Goal: Register for event/course

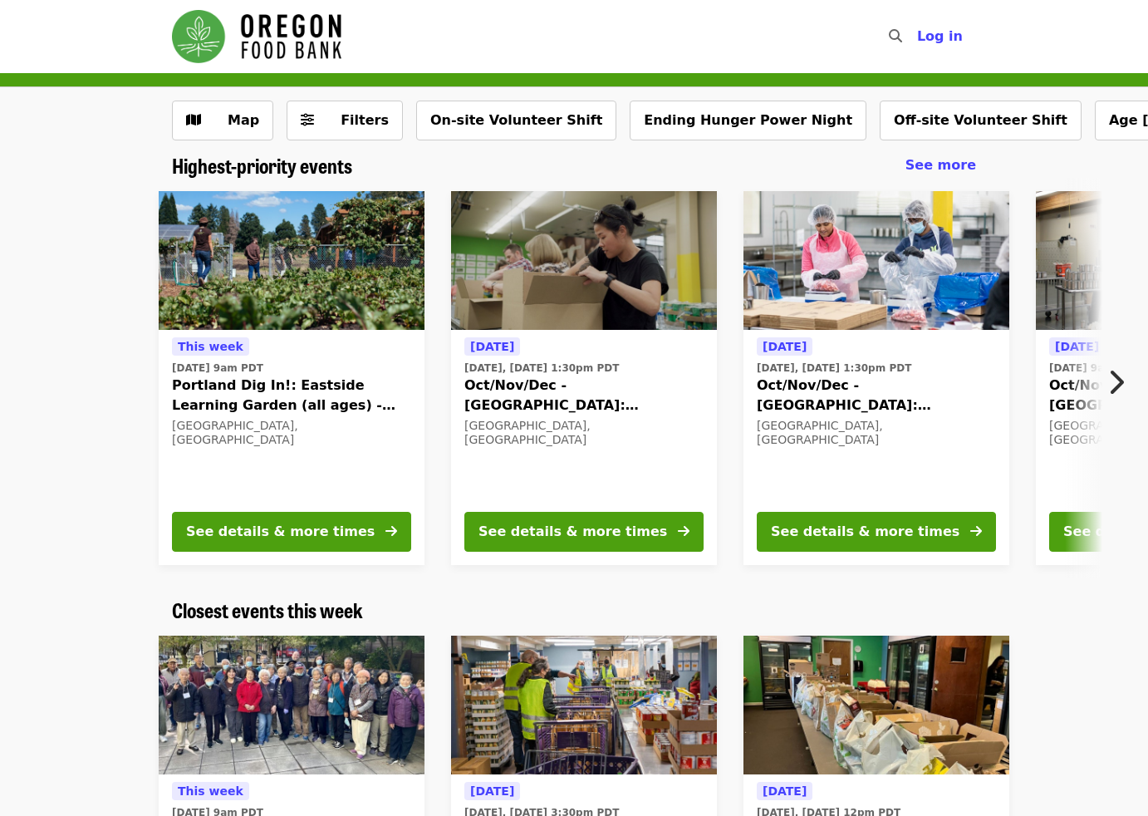
click at [1116, 371] on icon "chevron-right icon" at bounding box center [1116, 382] width 17 height 32
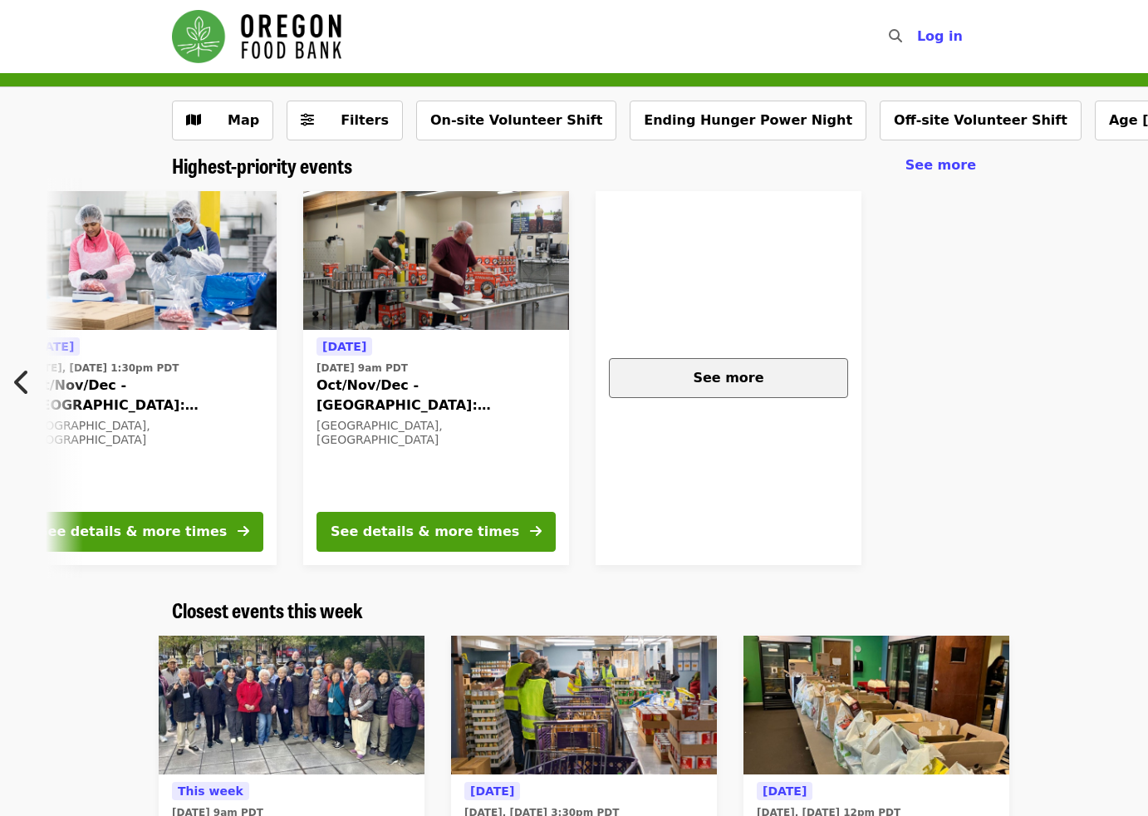
click at [726, 376] on span "See more" at bounding box center [728, 378] width 71 height 16
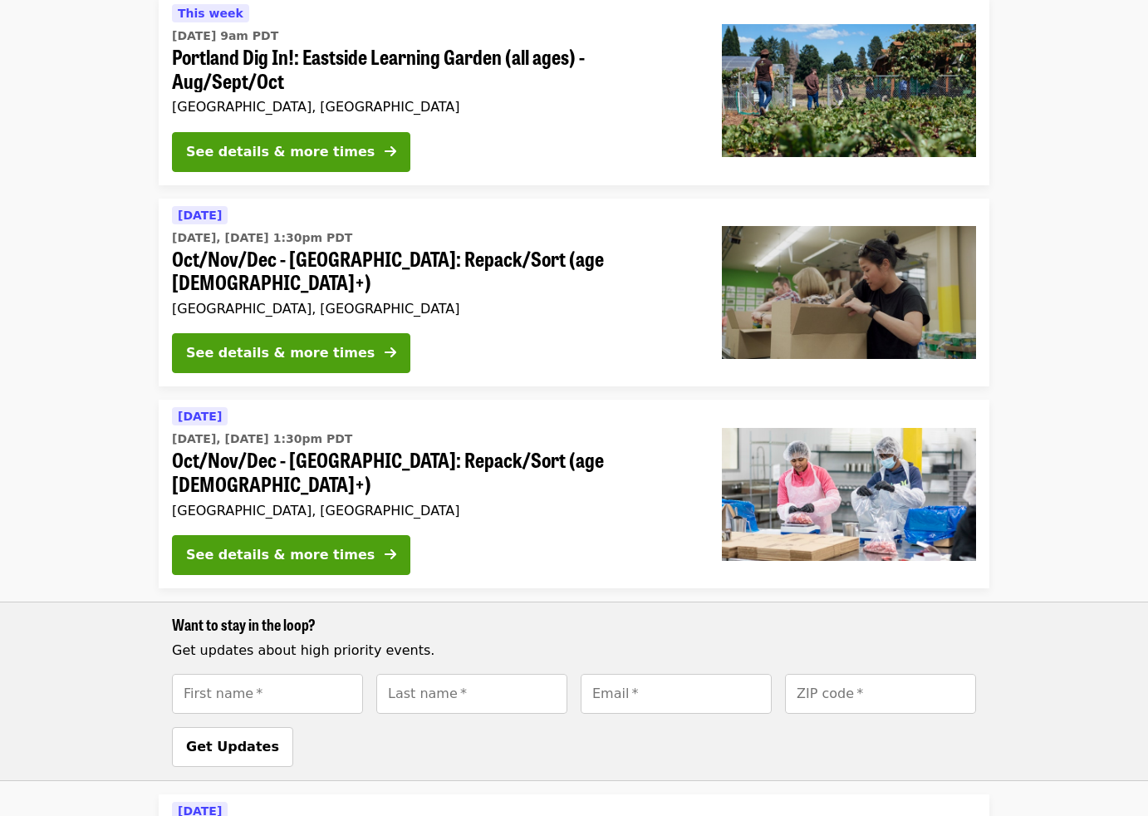
scroll to position [199, 0]
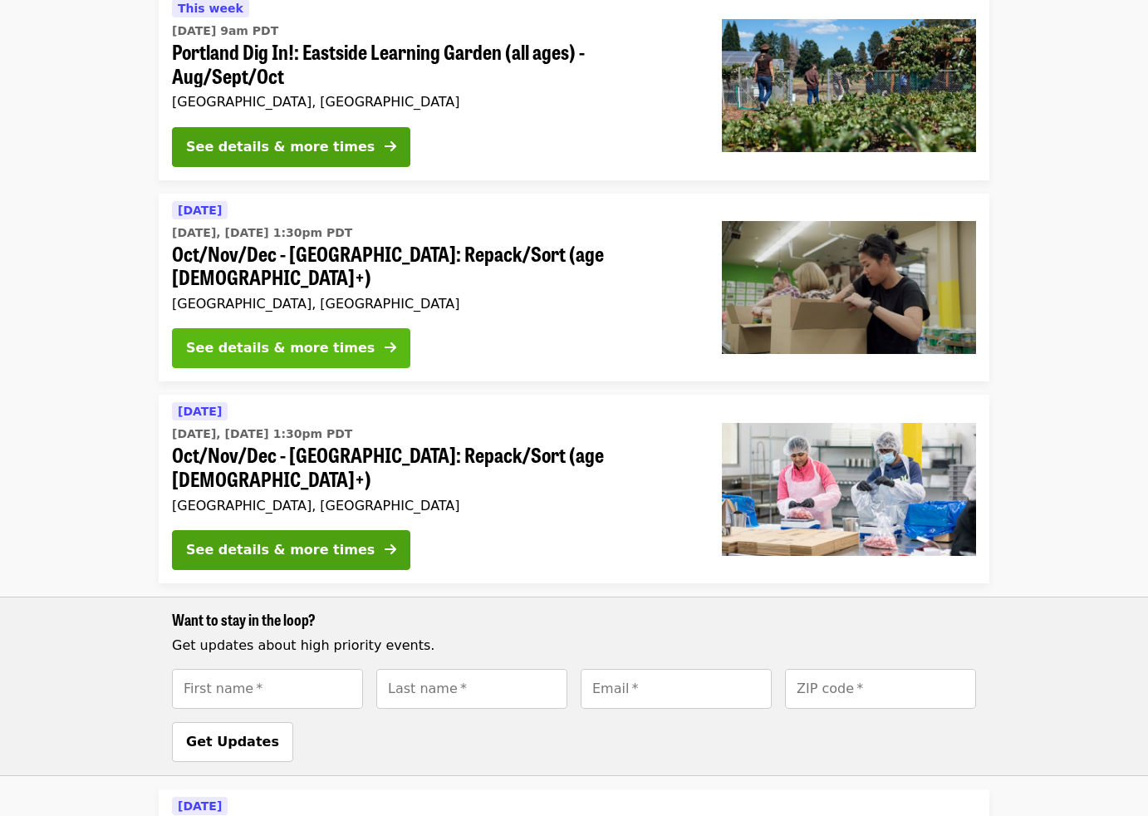
click at [269, 338] on div "See details & more times" at bounding box center [280, 348] width 189 height 20
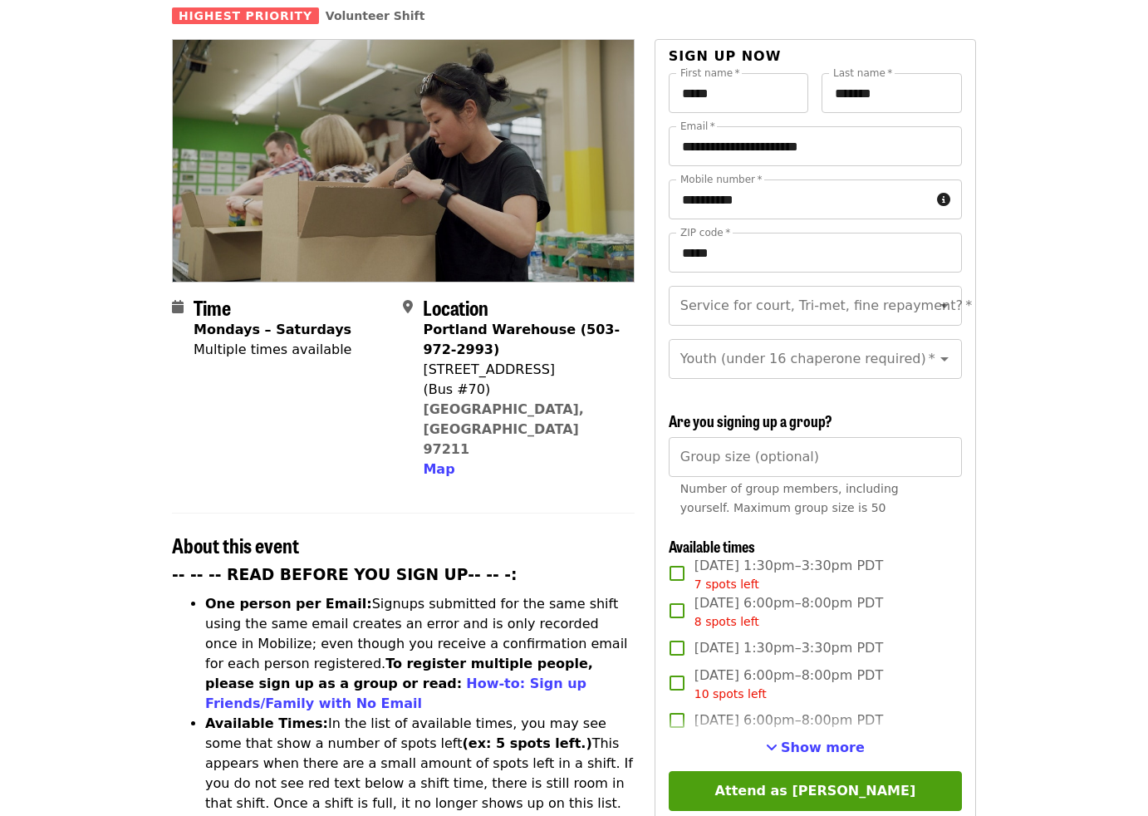
scroll to position [148, 0]
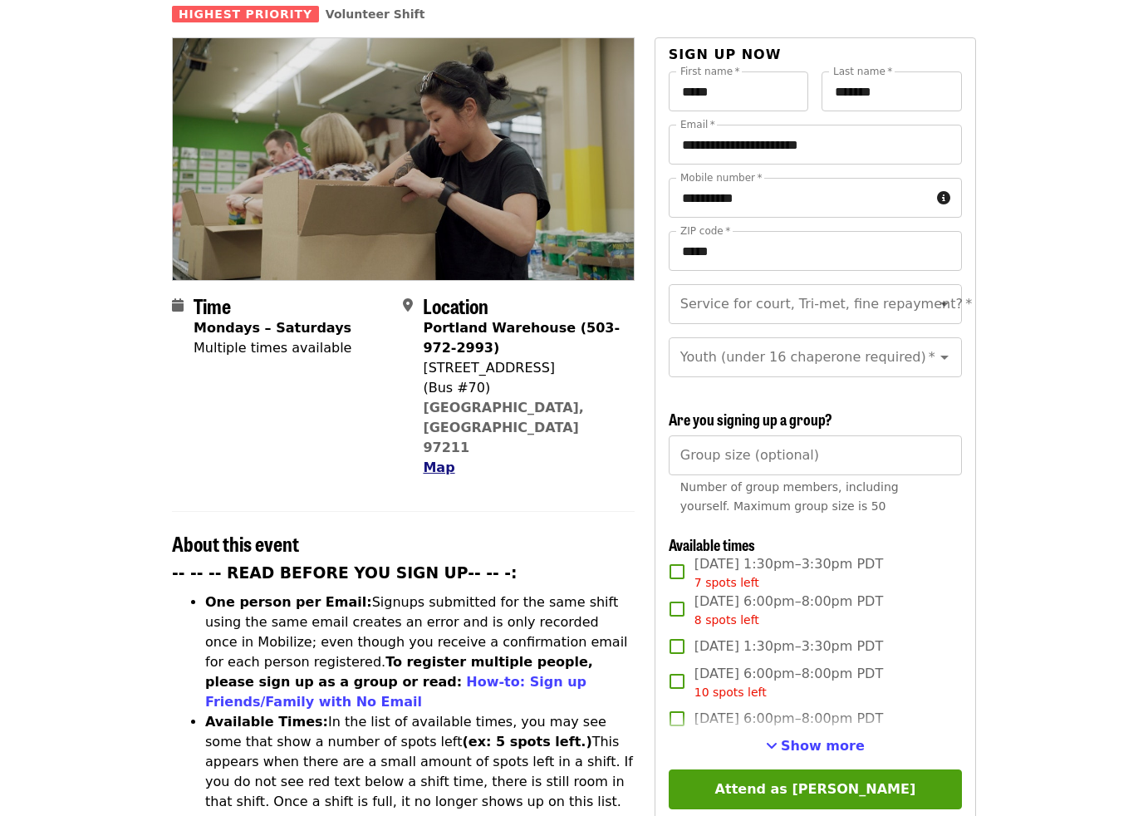
click at [446, 459] on span "Map" at bounding box center [439, 467] width 32 height 16
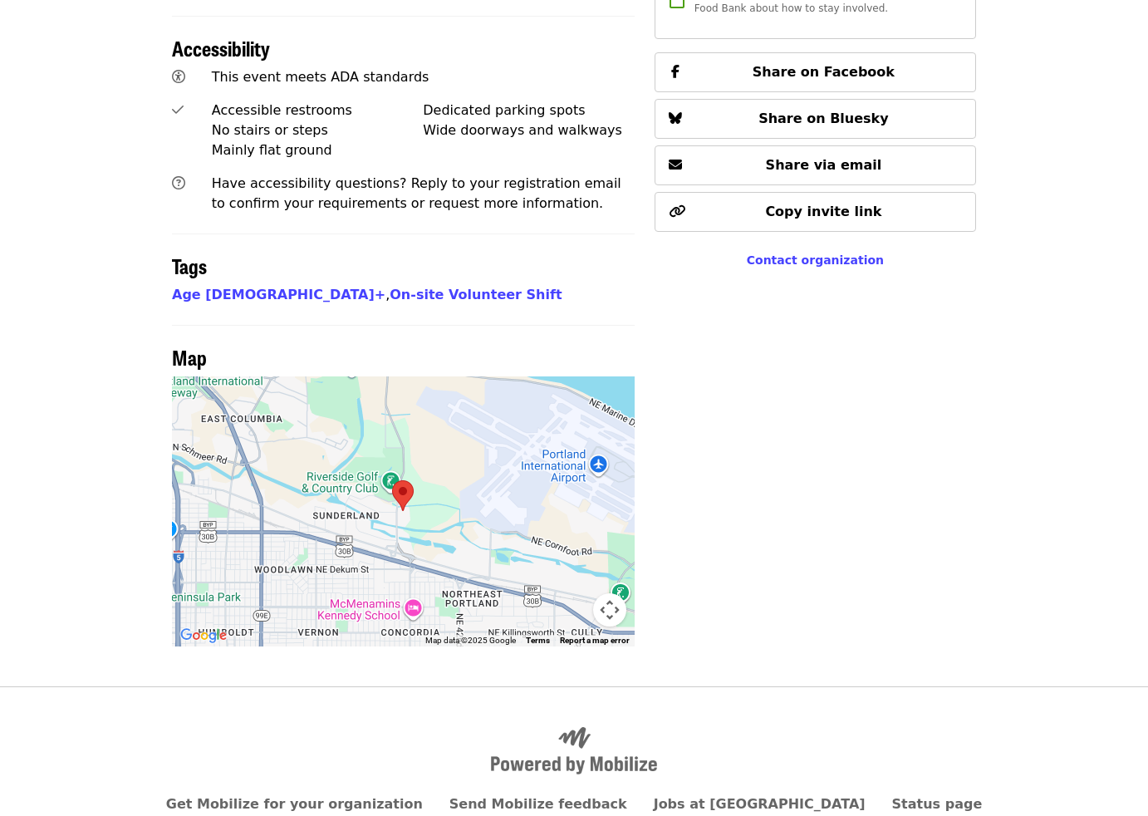
scroll to position [1163, 0]
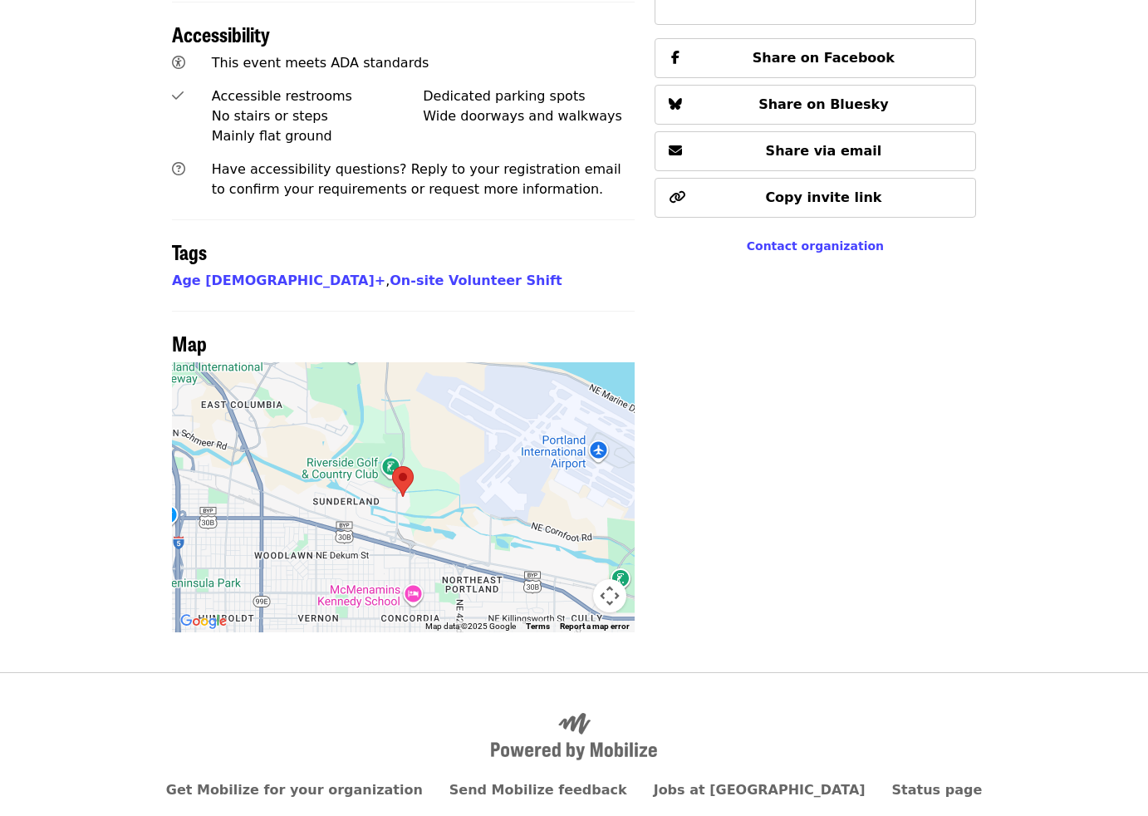
click at [499, 461] on div at bounding box center [403, 497] width 463 height 270
click at [523, 428] on div at bounding box center [403, 497] width 463 height 270
click at [520, 425] on div at bounding box center [403, 497] width 463 height 270
click at [612, 579] on button "Map camera controls" at bounding box center [609, 595] width 33 height 33
click at [562, 579] on button "Zoom out" at bounding box center [568, 595] width 33 height 33
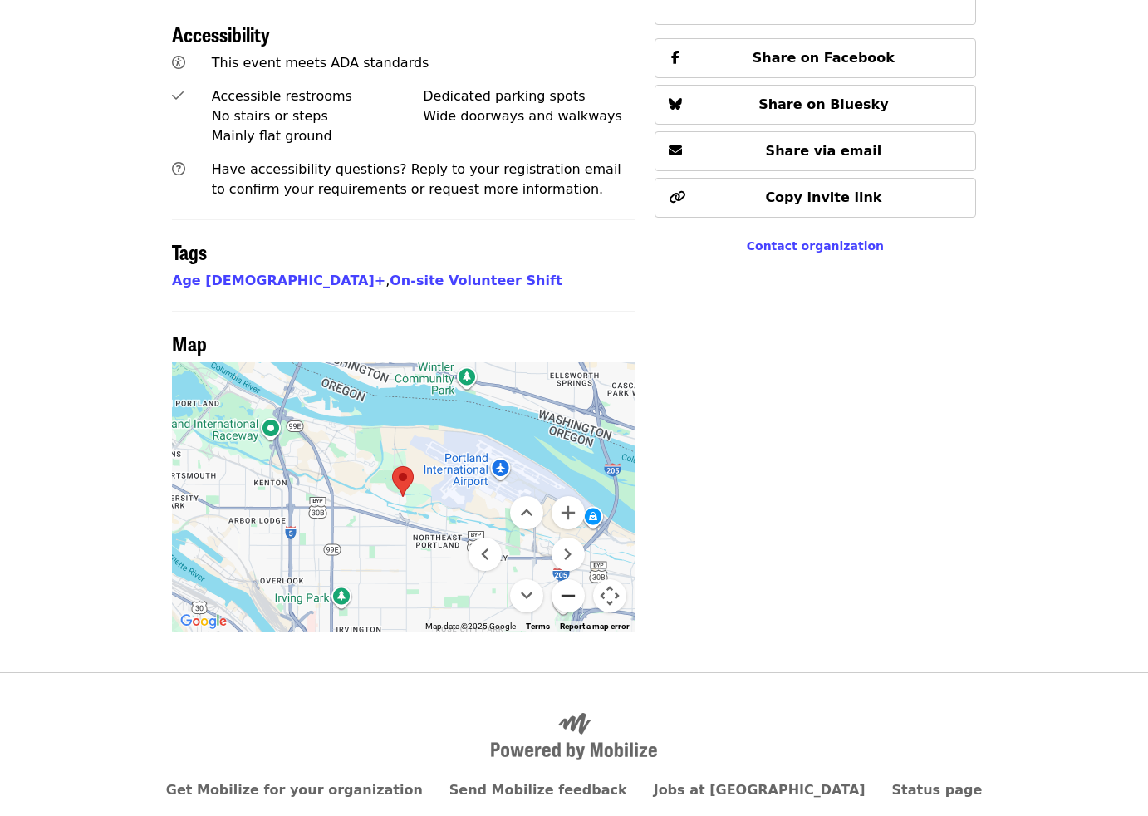
click at [562, 579] on button "Zoom out" at bounding box center [568, 595] width 33 height 33
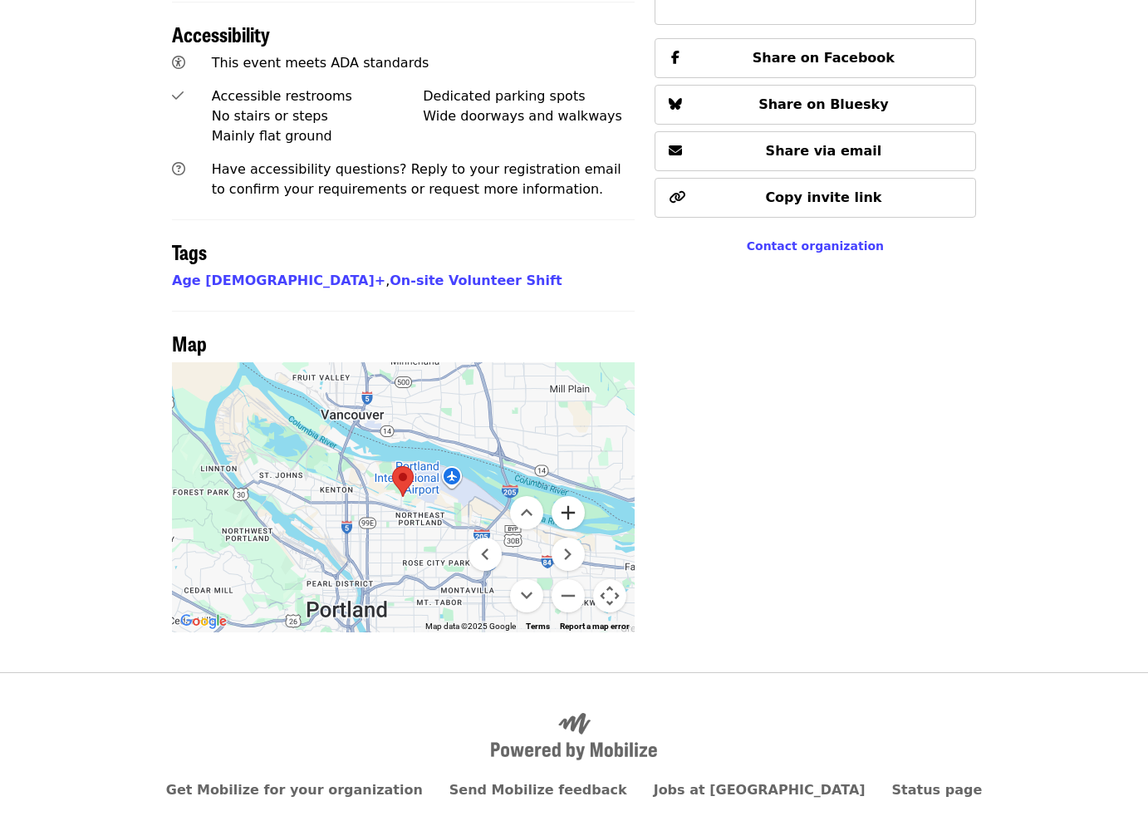
click at [566, 496] on button "Zoom in" at bounding box center [568, 512] width 33 height 33
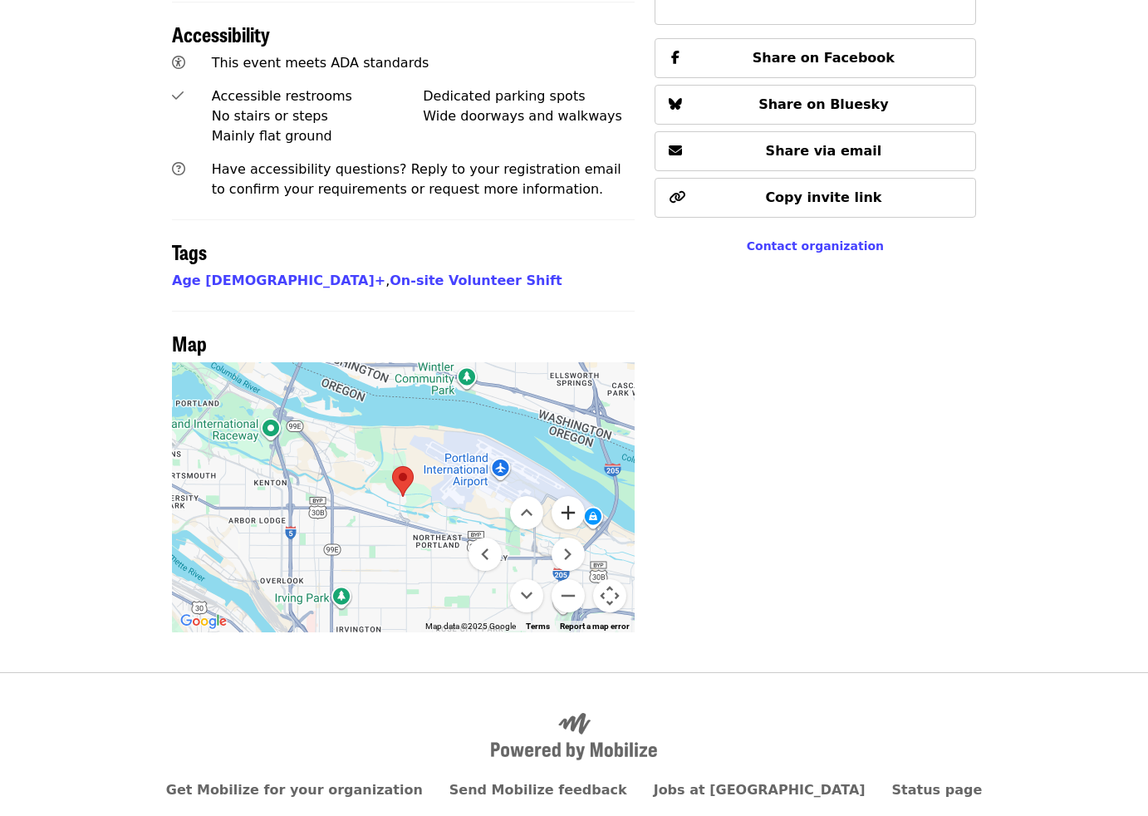
click at [567, 496] on button "Zoom in" at bounding box center [568, 512] width 33 height 33
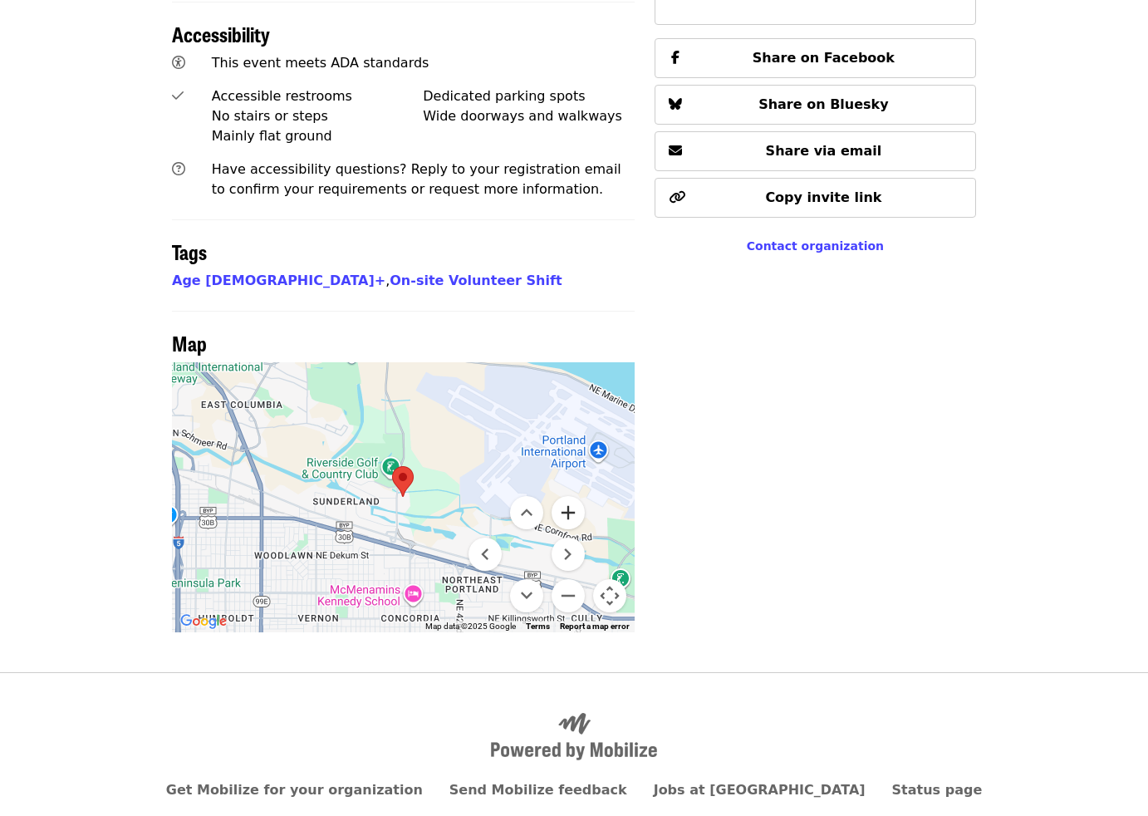
click at [567, 496] on button "Zoom in" at bounding box center [568, 512] width 33 height 33
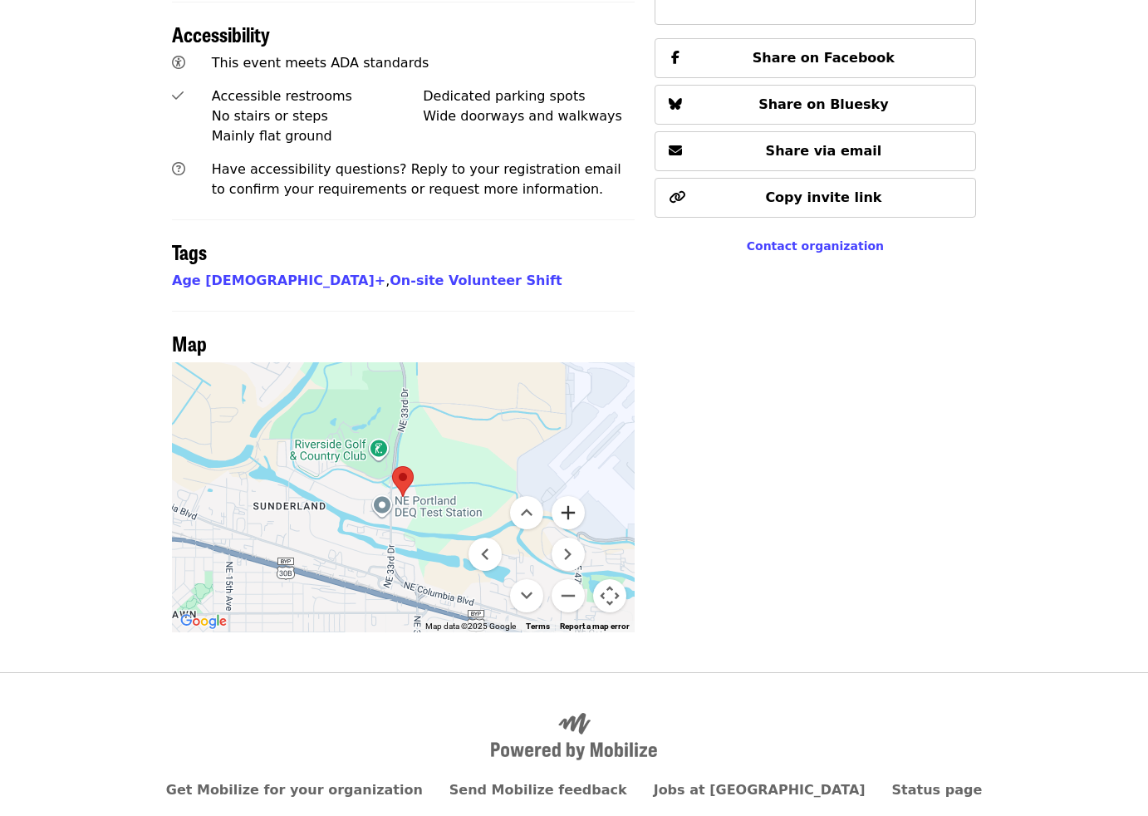
click at [566, 496] on button "Zoom in" at bounding box center [568, 512] width 33 height 33
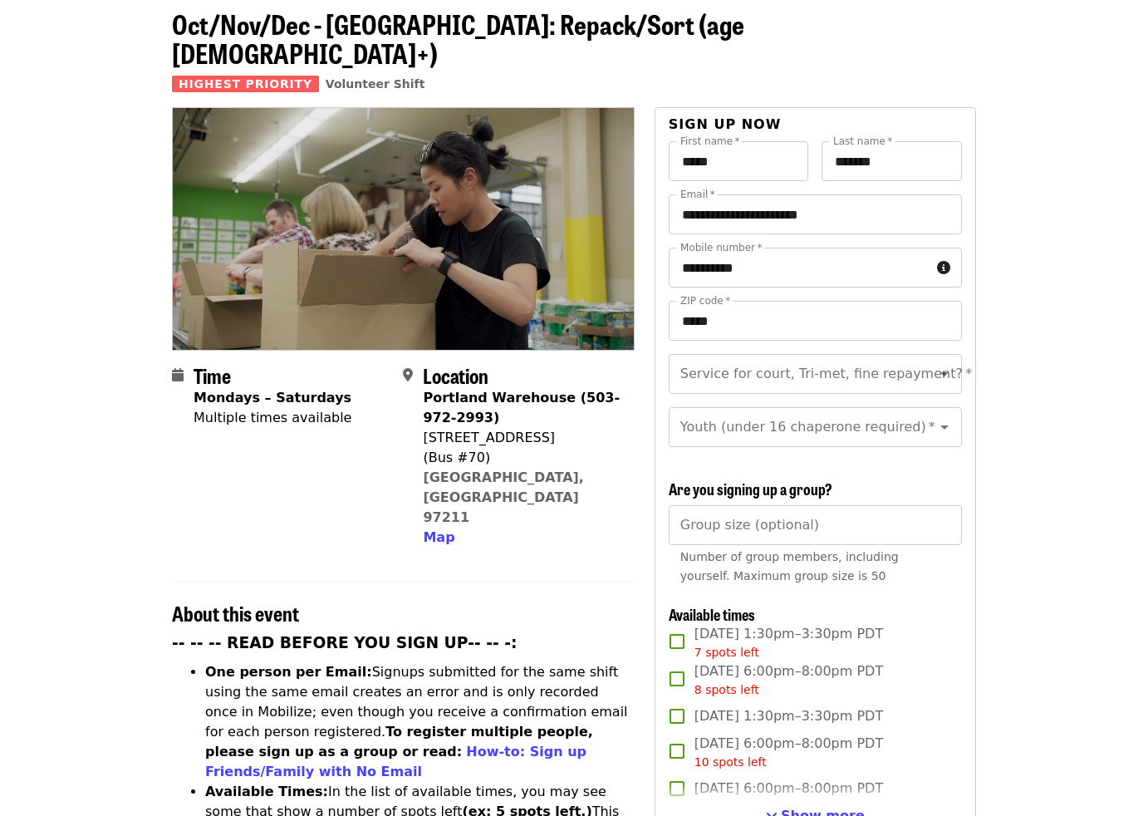
scroll to position [0, 0]
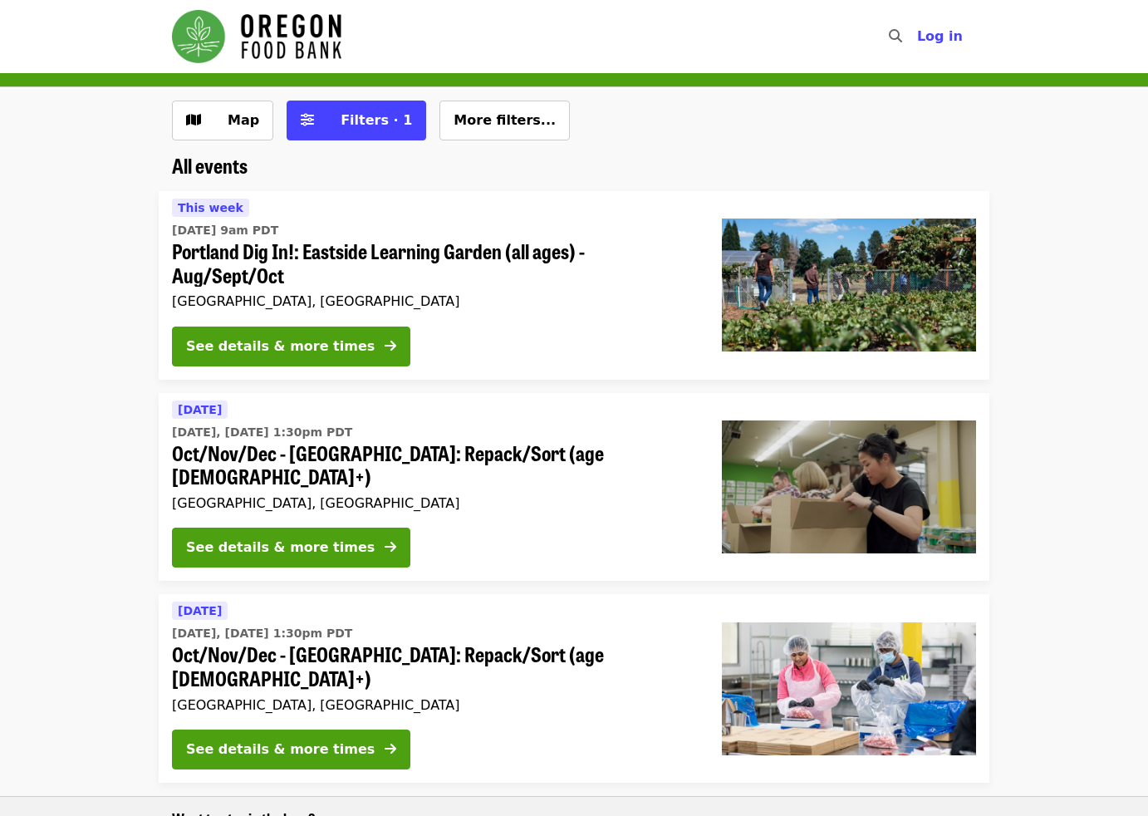
scroll to position [199, 0]
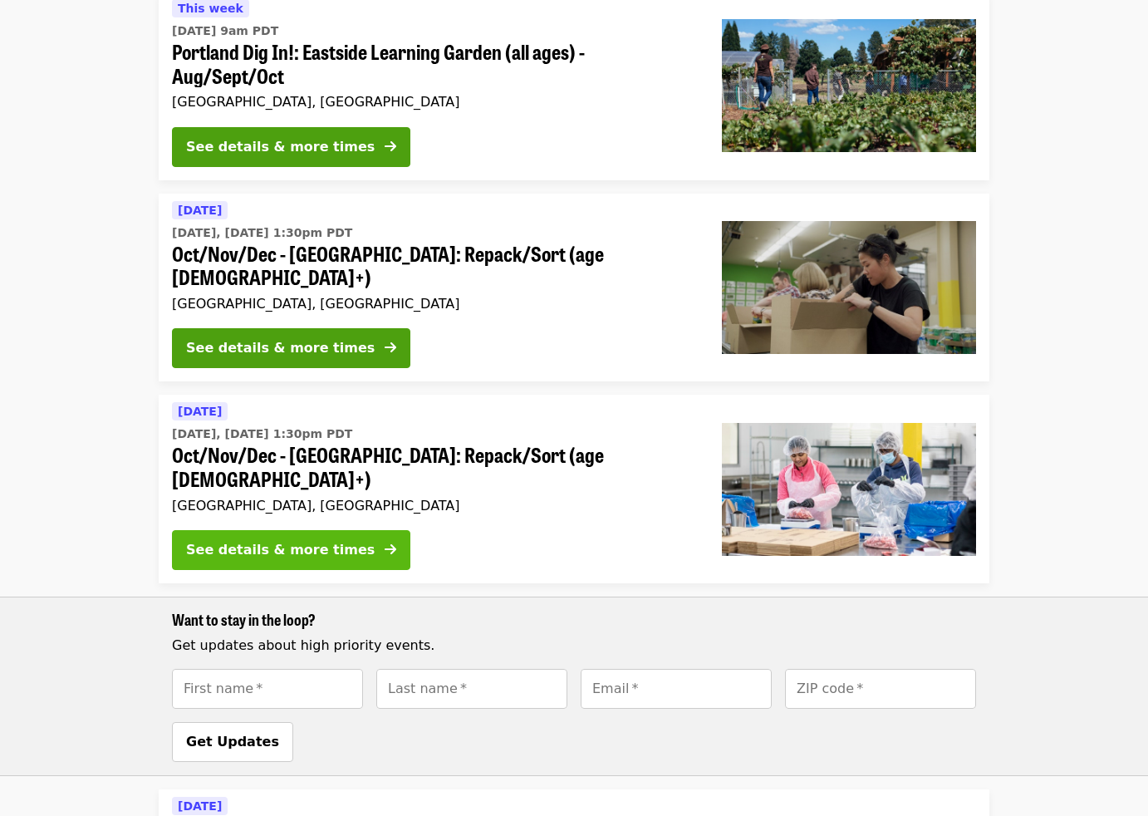
click at [269, 540] on div "See details & more times" at bounding box center [280, 550] width 189 height 20
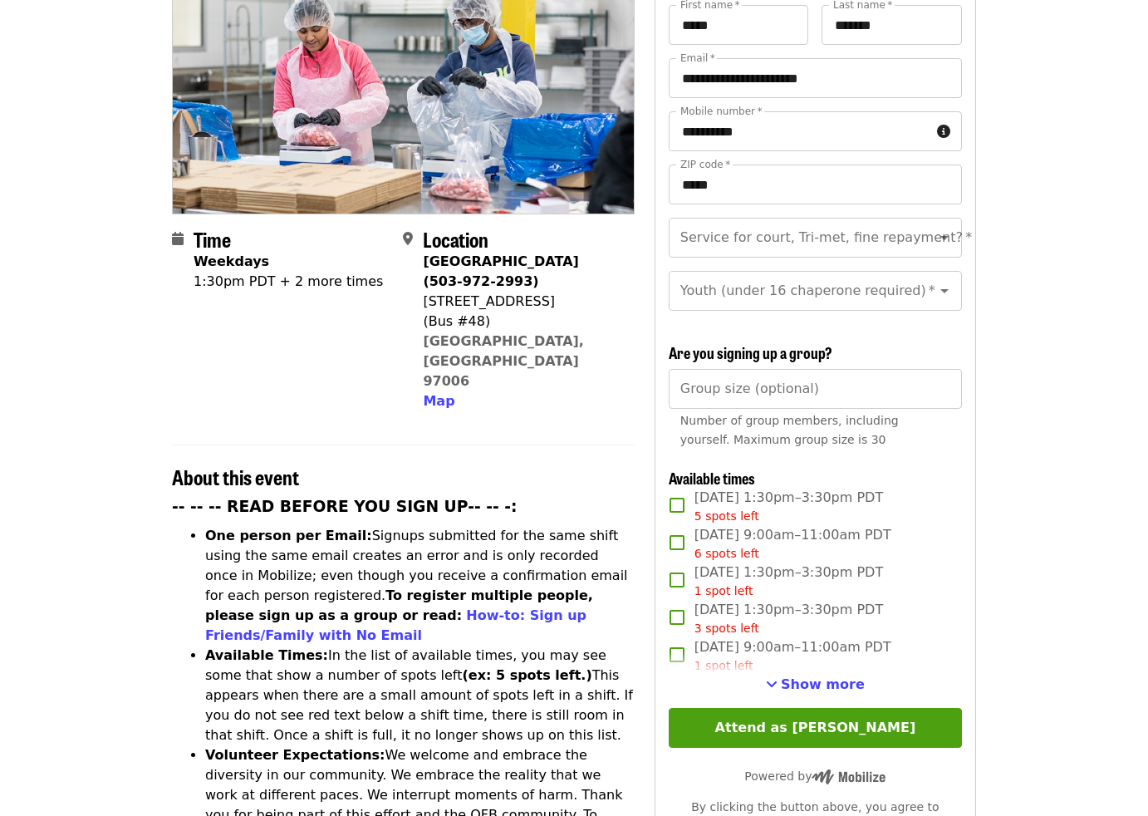
scroll to position [217, 0]
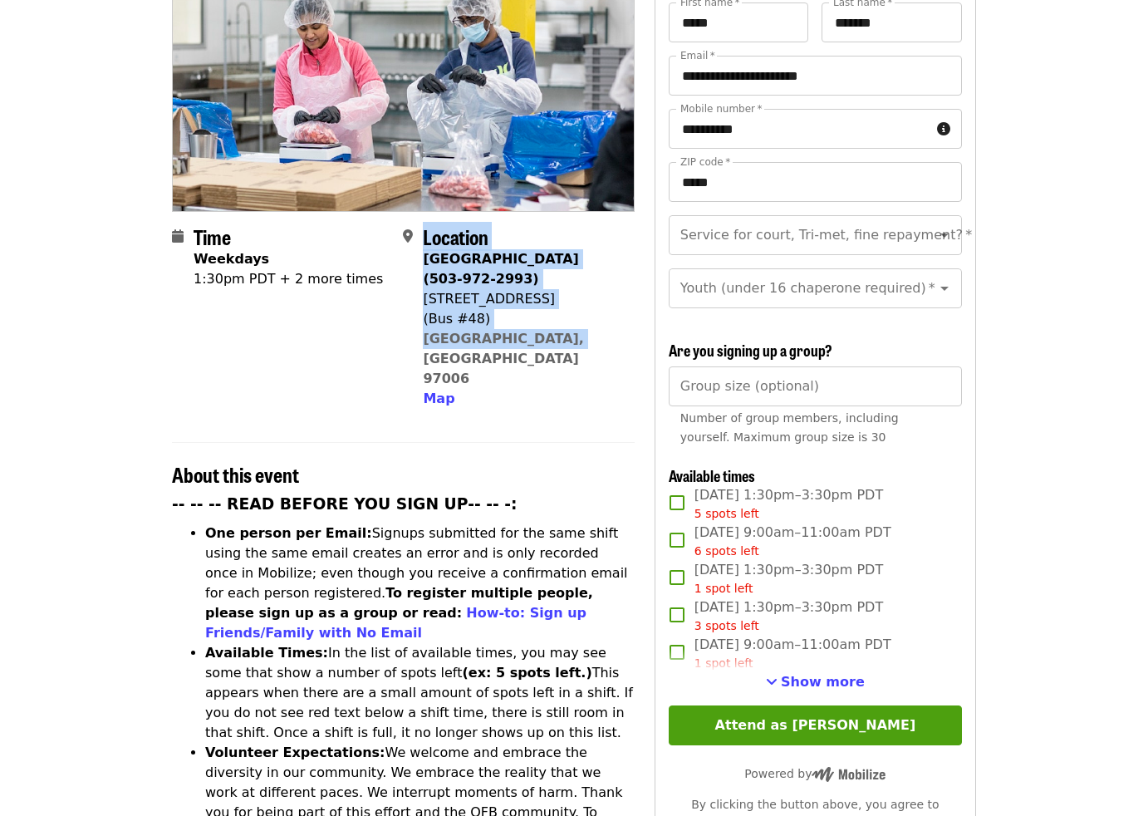
drag, startPoint x: 568, startPoint y: 313, endPoint x: 418, endPoint y: 273, distance: 154.8
click at [418, 274] on div "Location [GEOGRAPHIC_DATA] (503-972-2993) [STREET_ADDRESS] Map" at bounding box center [512, 317] width 218 height 184
copy div "Location [GEOGRAPHIC_DATA] (503-972-2993) [STREET_ADDRESS]"
click at [835, 674] on span "Show more" at bounding box center [823, 682] width 84 height 16
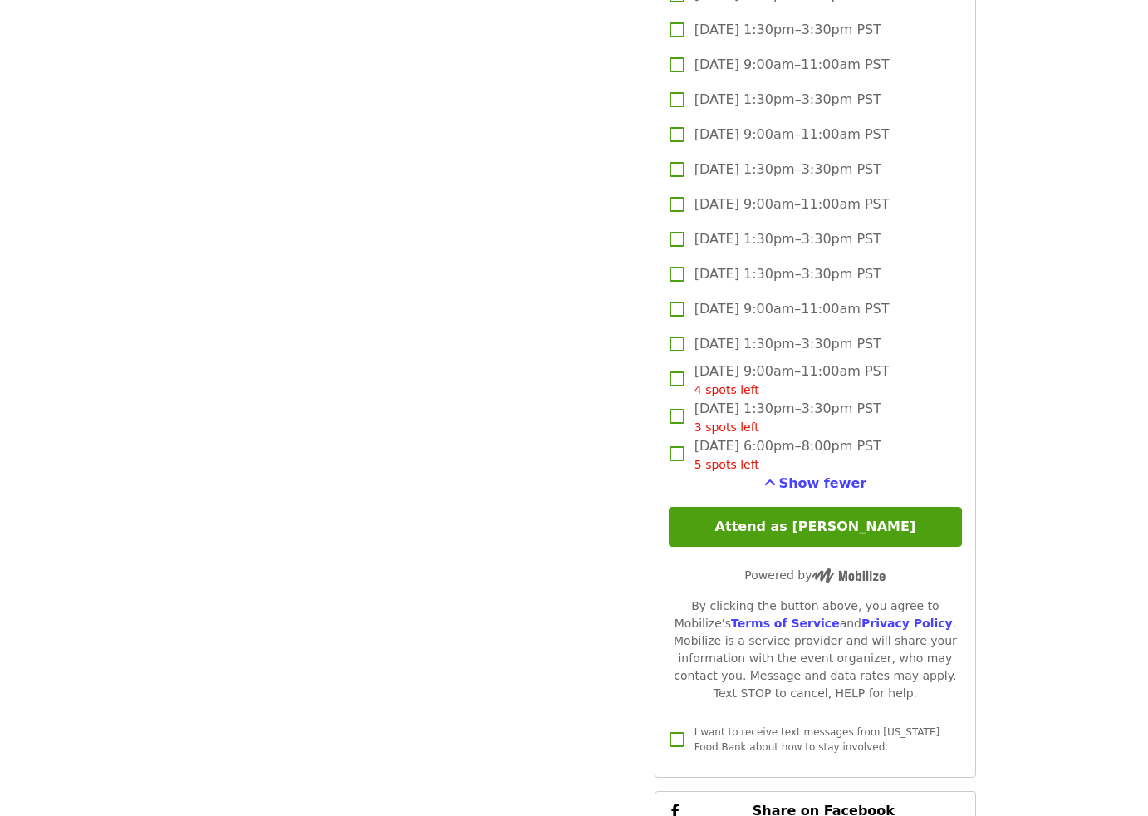
scroll to position [2083, 0]
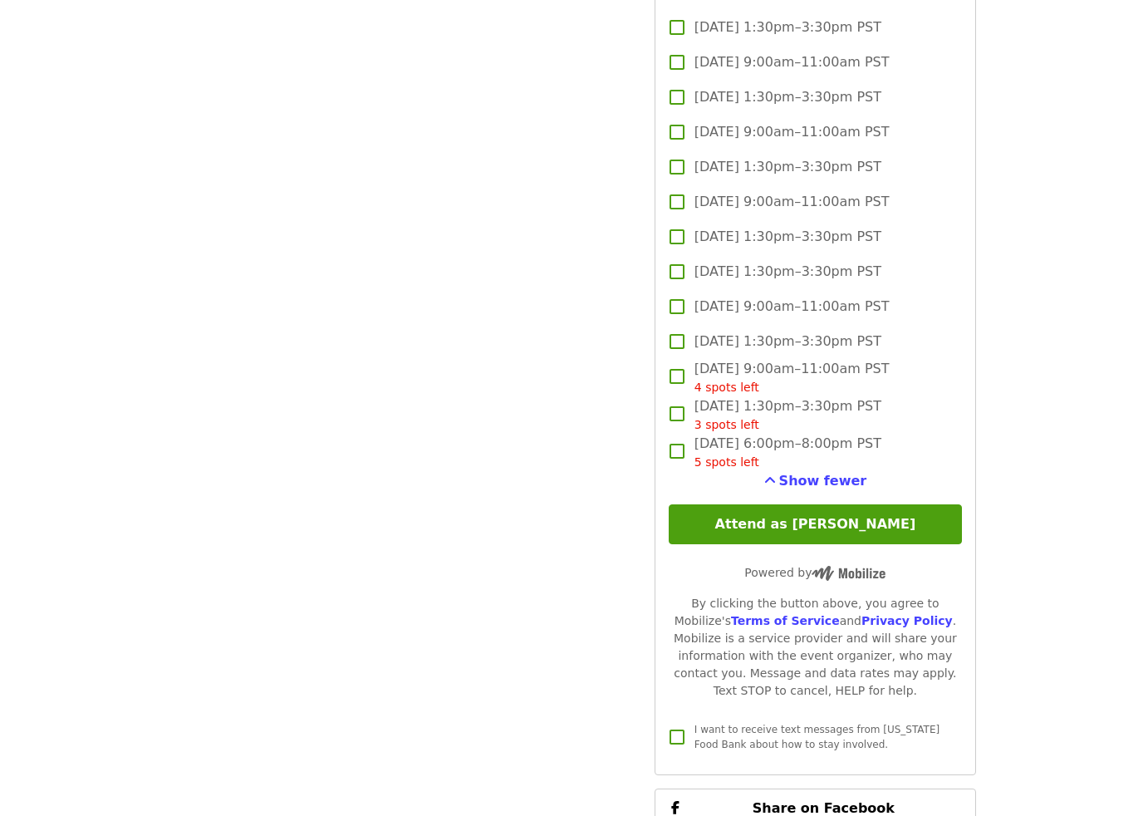
click at [811, 504] on button "Attend as [PERSON_NAME]" at bounding box center [815, 524] width 293 height 40
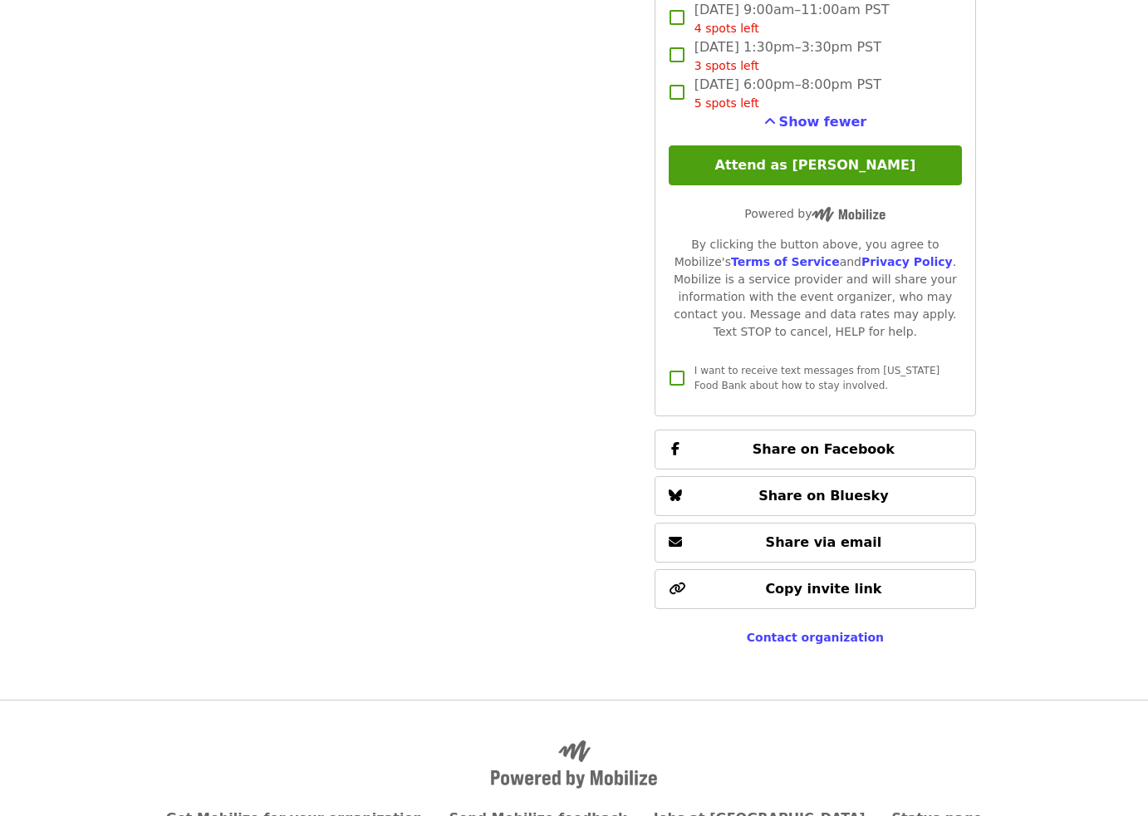
click at [838, 145] on button "Attend as [PERSON_NAME]" at bounding box center [815, 165] width 293 height 40
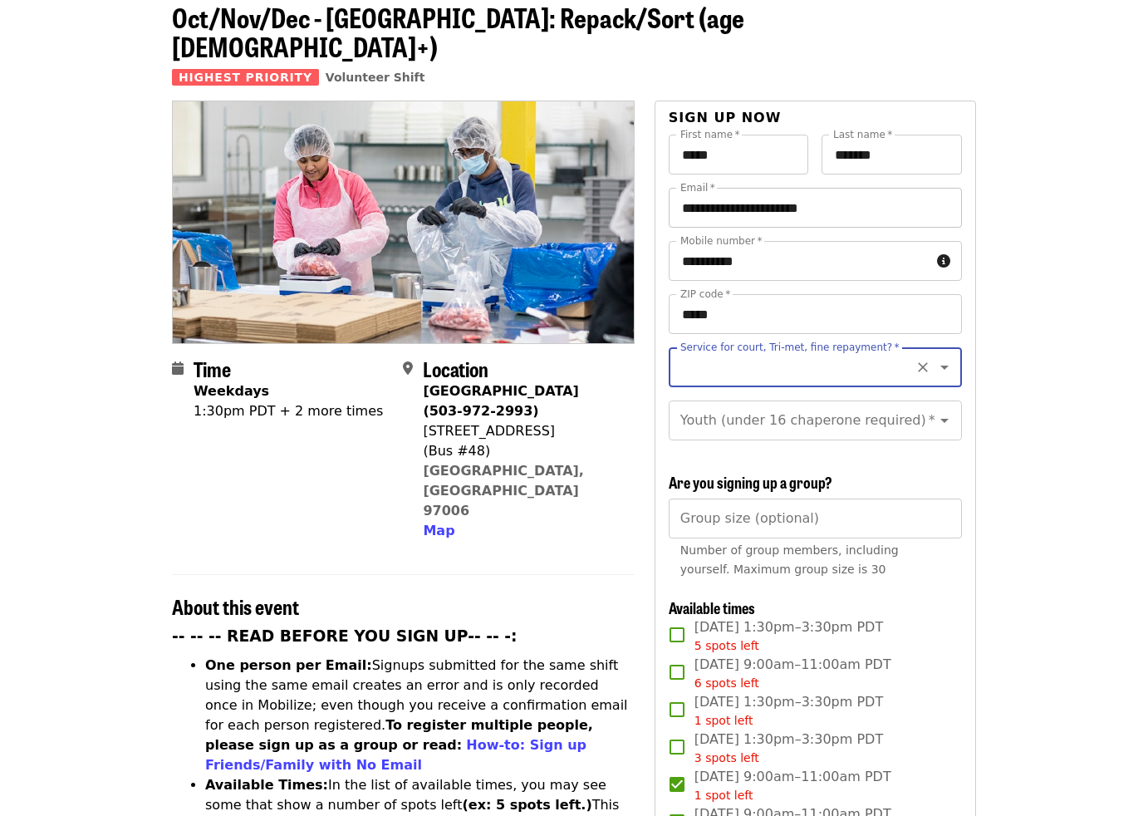
scroll to position [82, 0]
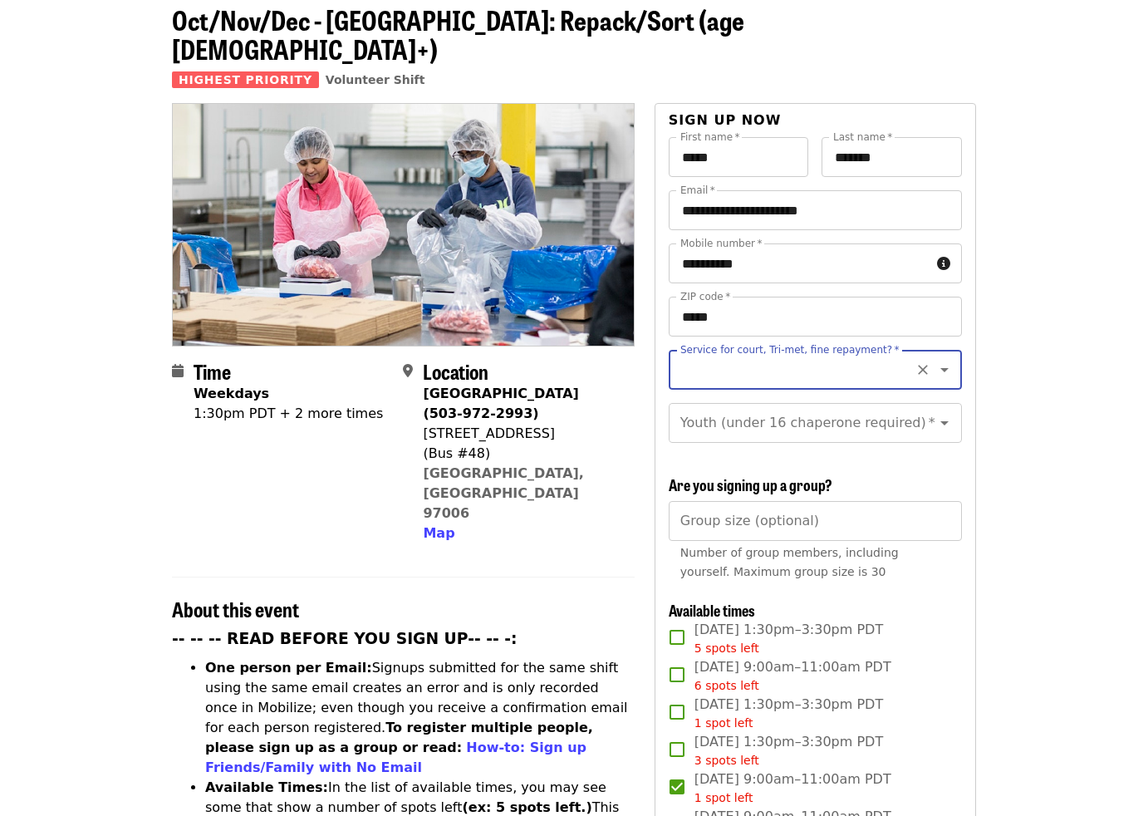
click at [857, 354] on input "Service for court, Tri-met, fine repayment?   *" at bounding box center [795, 370] width 226 height 32
click at [692, 384] on li "No" at bounding box center [814, 386] width 293 height 30
type input "**"
click at [854, 354] on input "**" at bounding box center [795, 370] width 226 height 32
click at [944, 360] on icon "Close" at bounding box center [945, 370] width 20 height 20
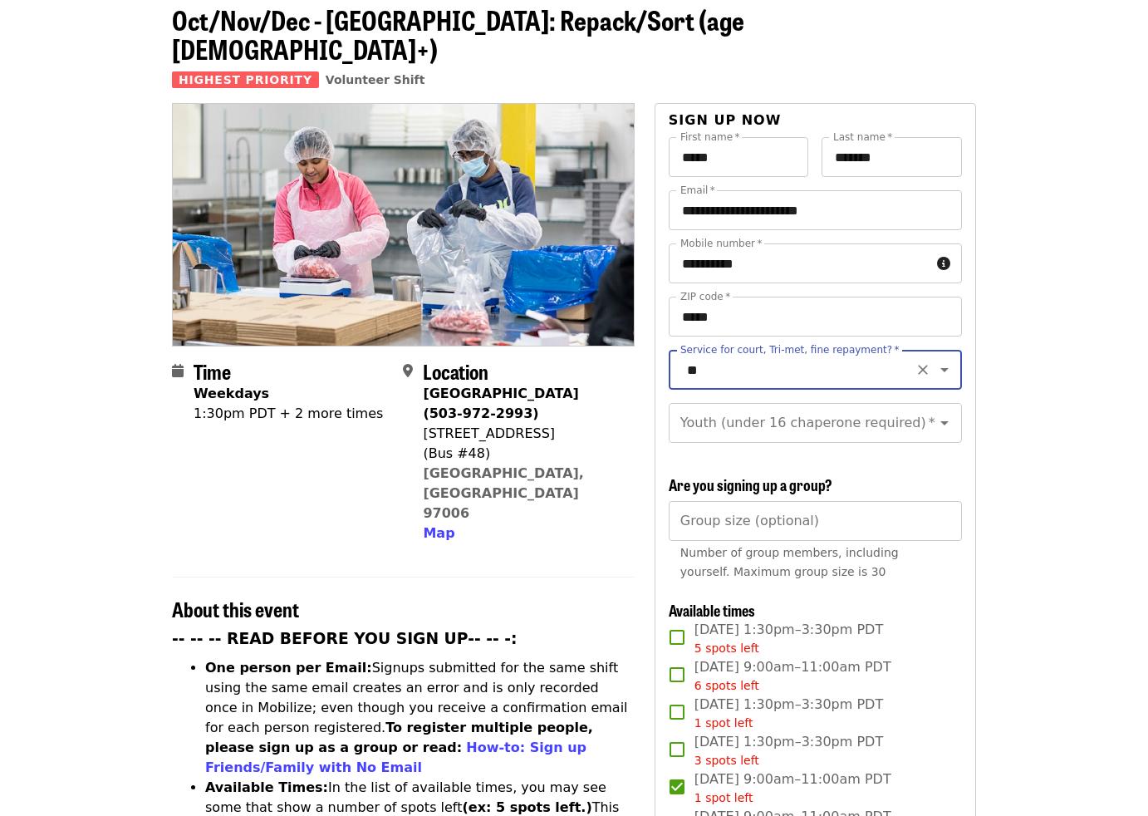
click at [837, 354] on input "**" at bounding box center [795, 370] width 226 height 32
click at [833, 354] on input "**" at bounding box center [795, 370] width 226 height 32
click at [946, 367] on icon "Close" at bounding box center [945, 369] width 8 height 4
click at [946, 368] on icon "Open" at bounding box center [945, 370] width 8 height 4
click at [946, 367] on icon "Close" at bounding box center [945, 369] width 8 height 4
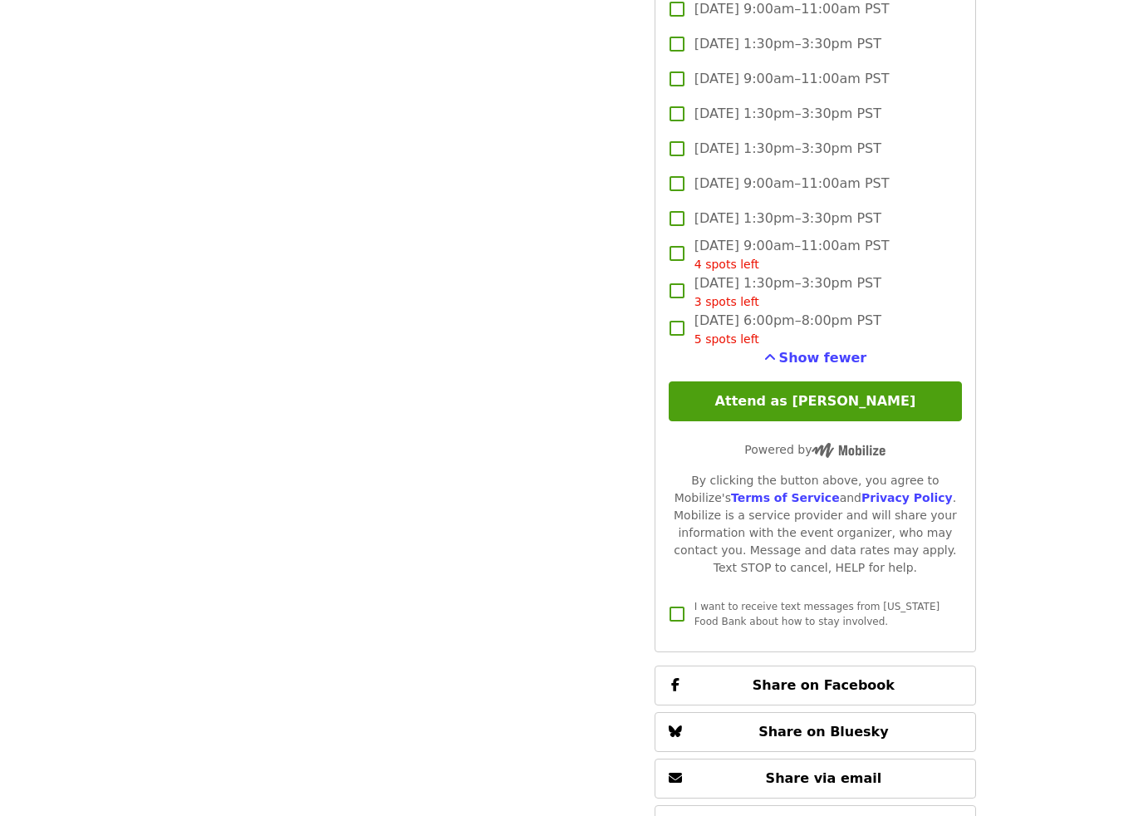
scroll to position [2287, 0]
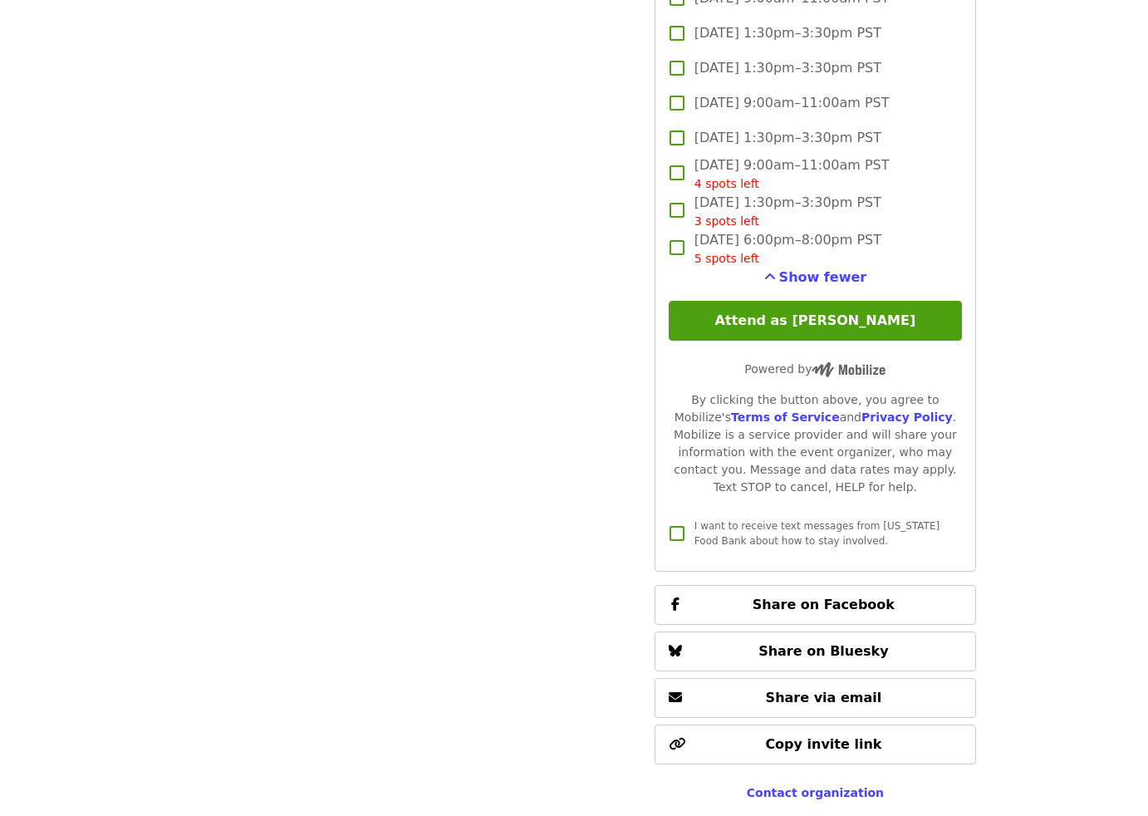
click at [784, 301] on button "Attend as [PERSON_NAME]" at bounding box center [815, 321] width 293 height 40
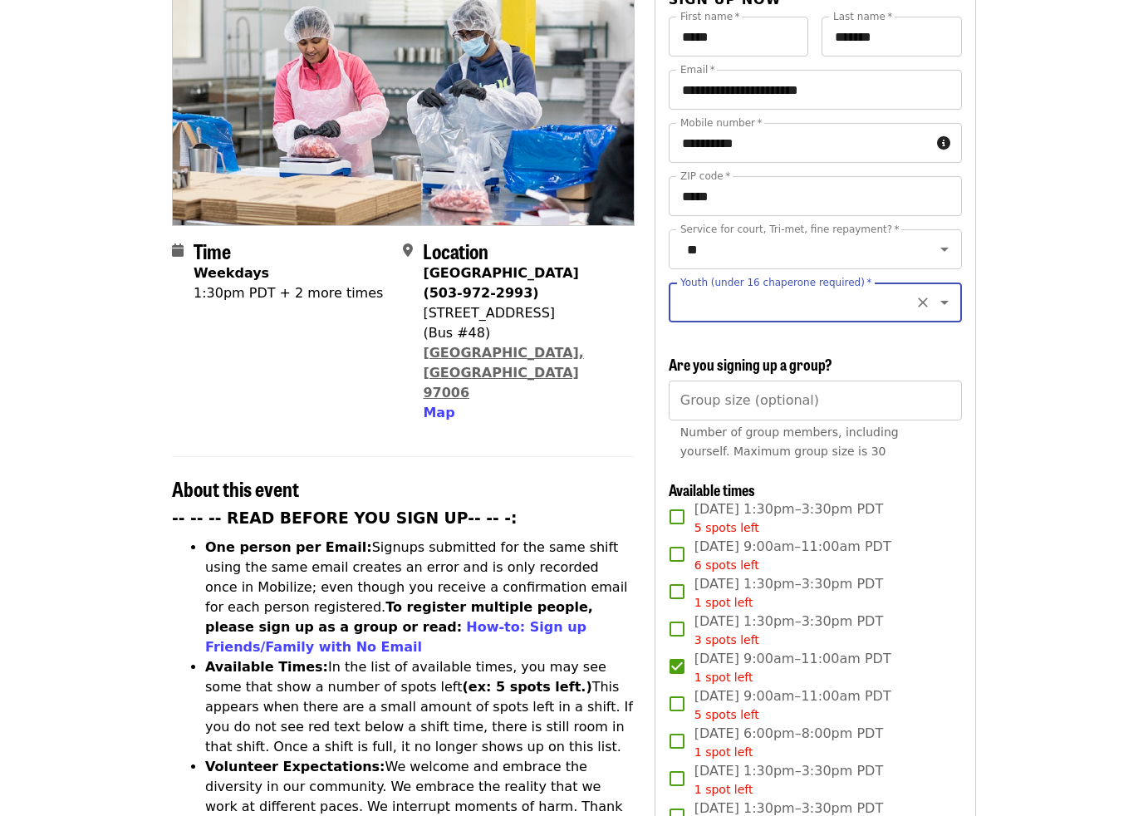
scroll to position [198, 0]
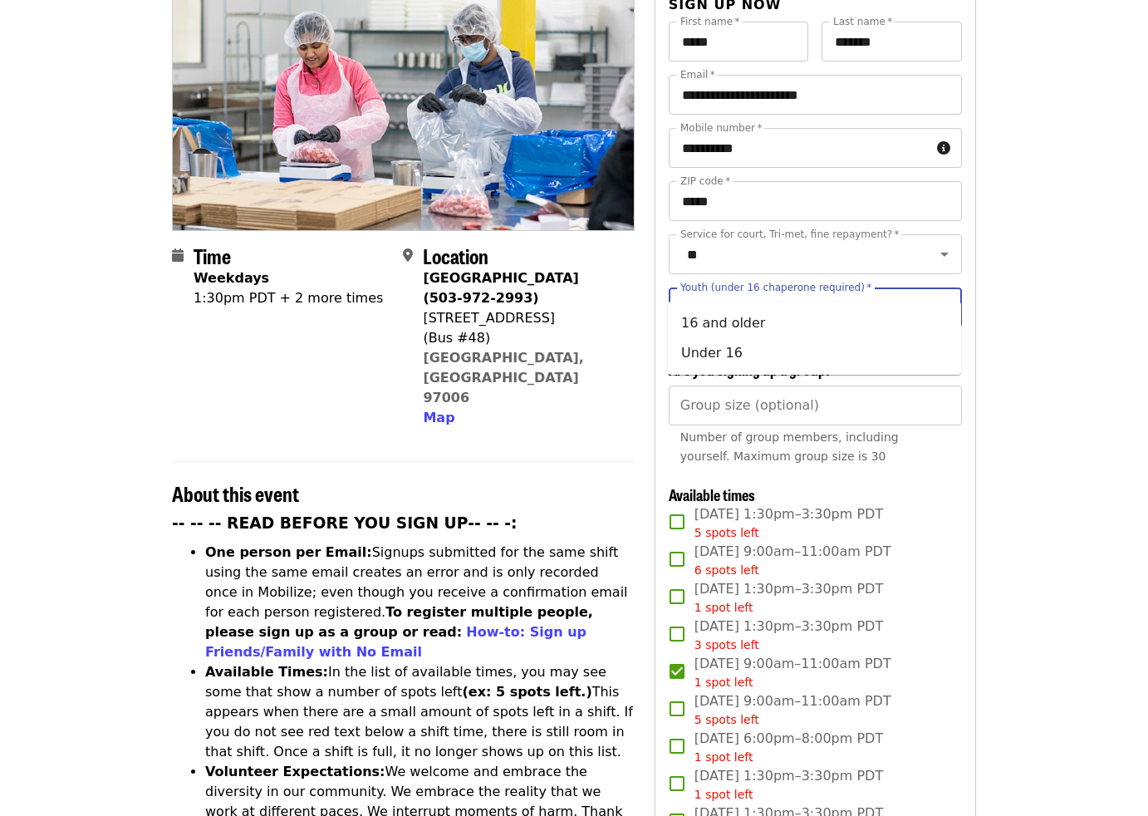
click at [862, 292] on input "Youth (under 16 chaperone required)   *" at bounding box center [795, 308] width 226 height 32
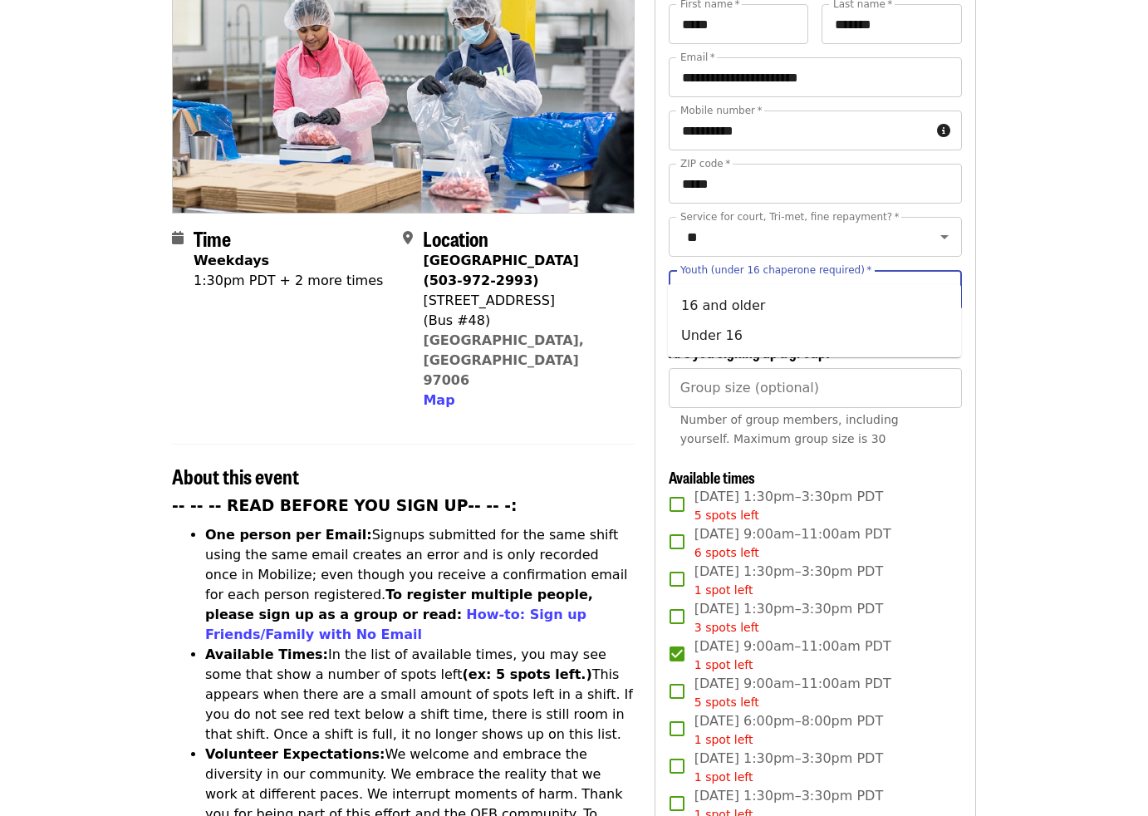
scroll to position [217, 0]
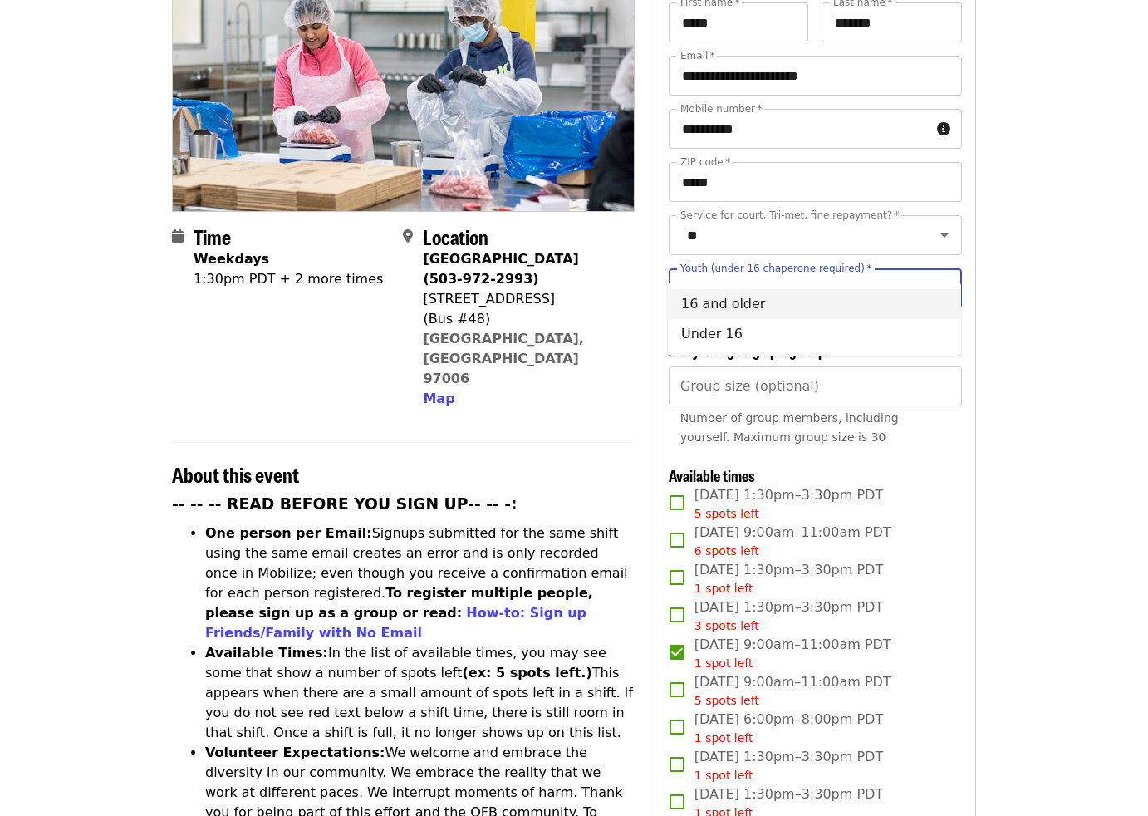
click at [744, 307] on li "16 and older" at bounding box center [814, 304] width 293 height 30
type input "**********"
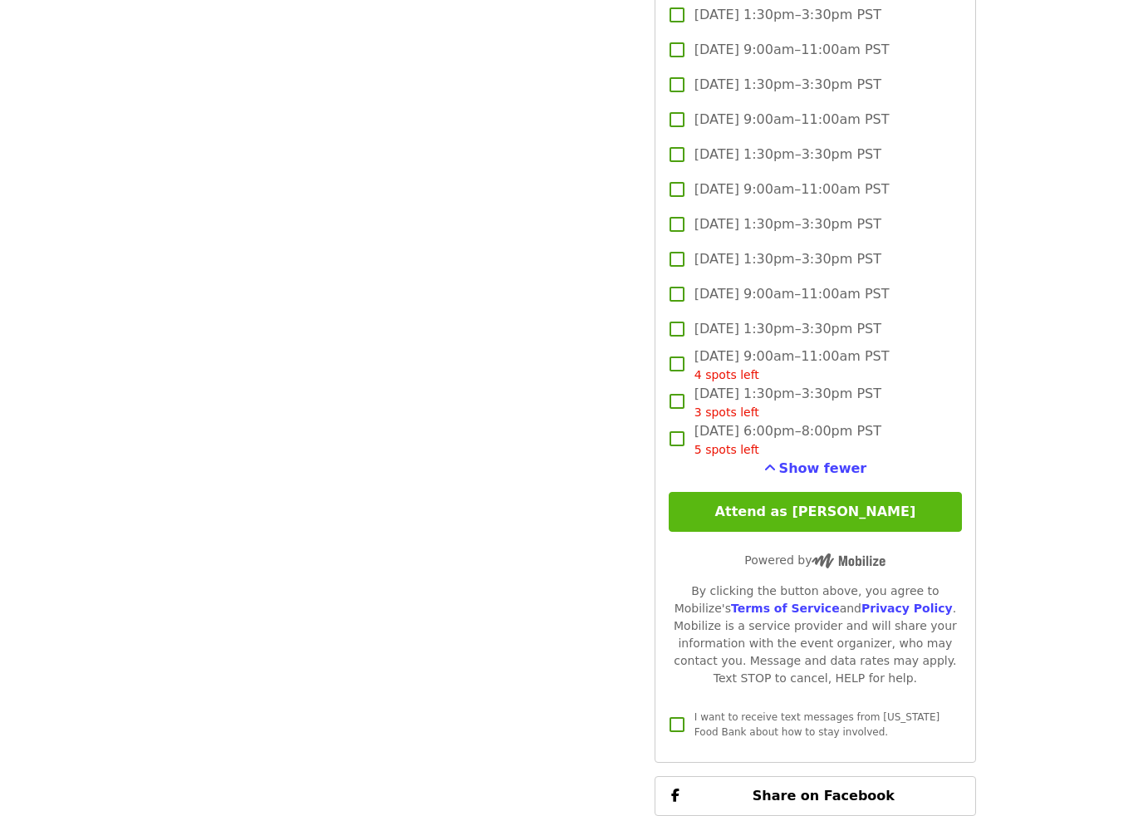
scroll to position [2102, 0]
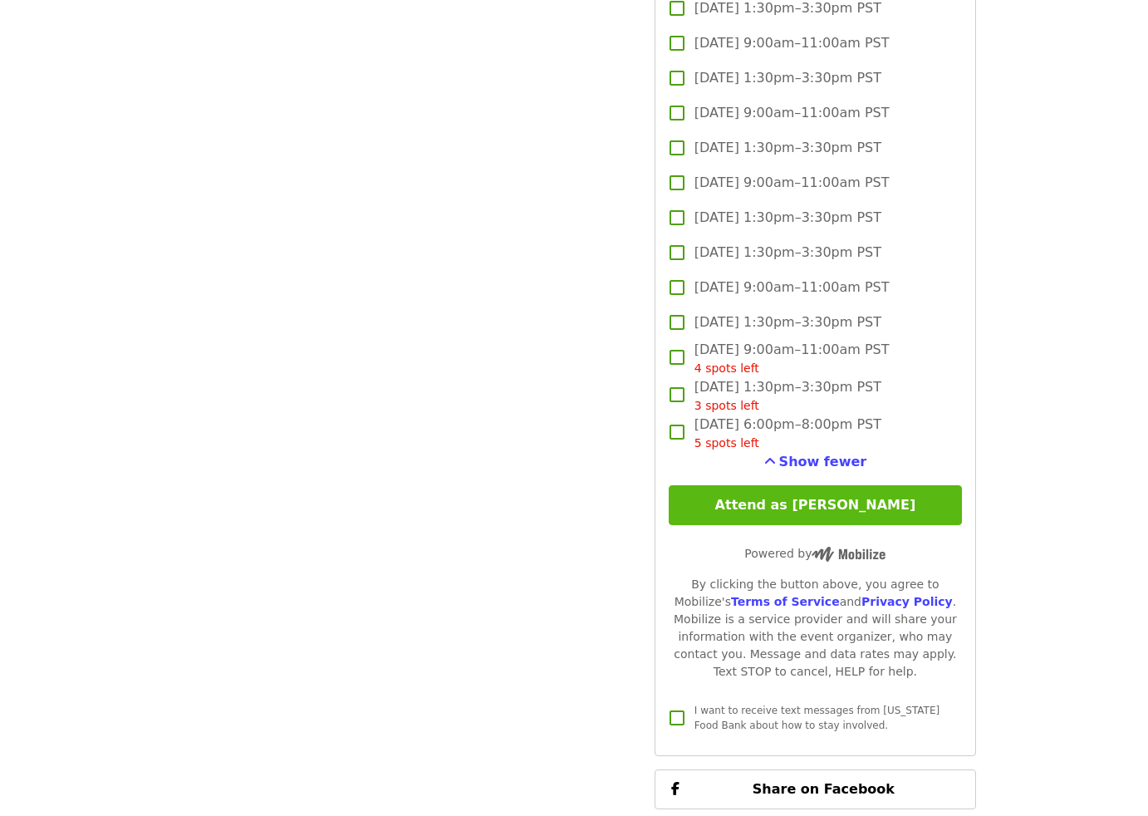
click at [757, 485] on button "Attend as [PERSON_NAME]" at bounding box center [815, 505] width 293 height 40
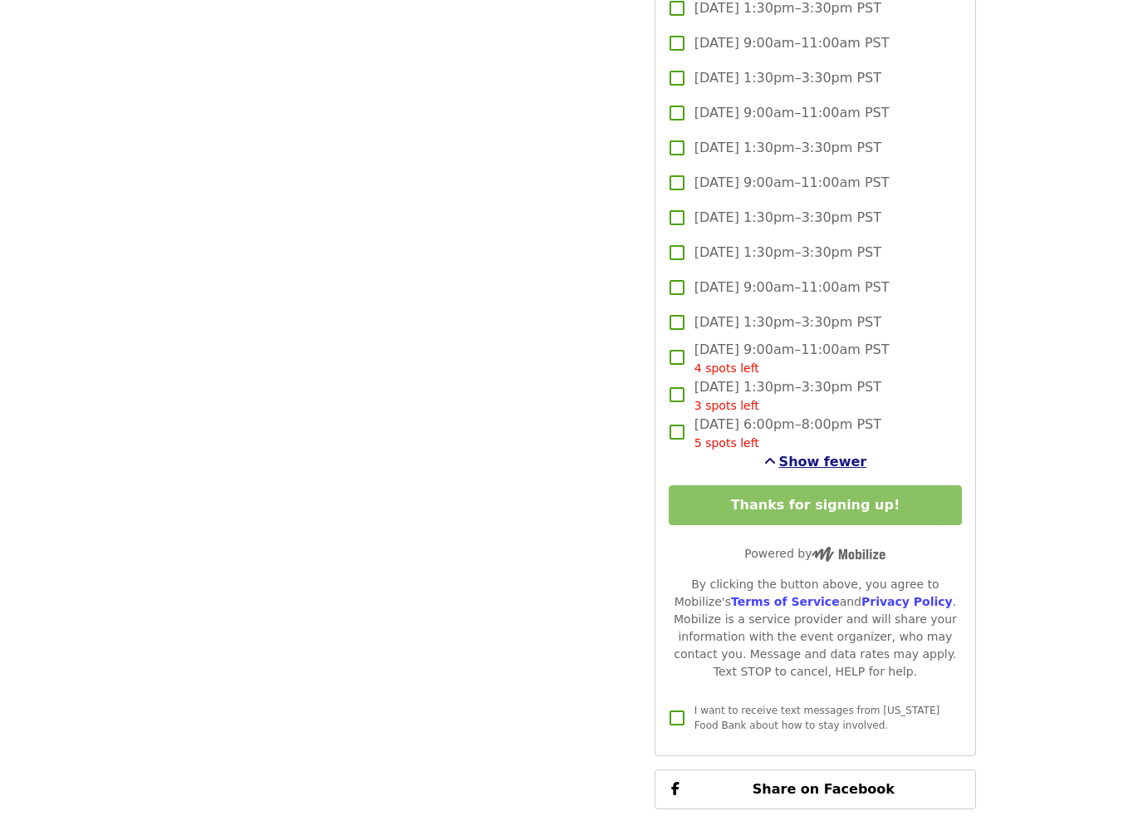
click at [828, 454] on span "Show fewer" at bounding box center [823, 462] width 88 height 16
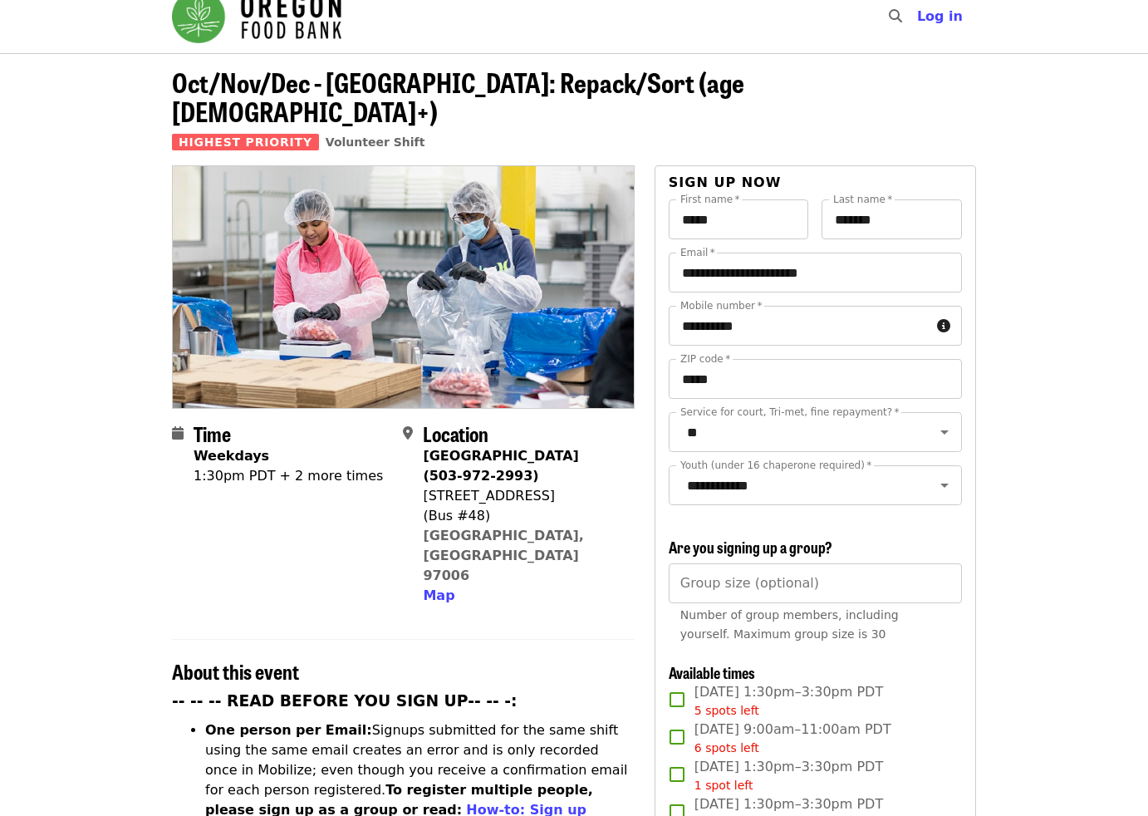
scroll to position [0, 0]
